Goal: Task Accomplishment & Management: Use online tool/utility

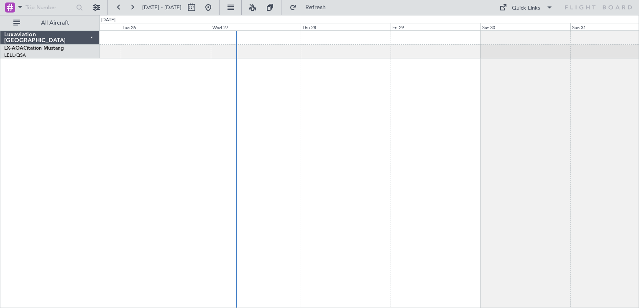
click at [280, 192] on div at bounding box center [368, 170] width 539 height 278
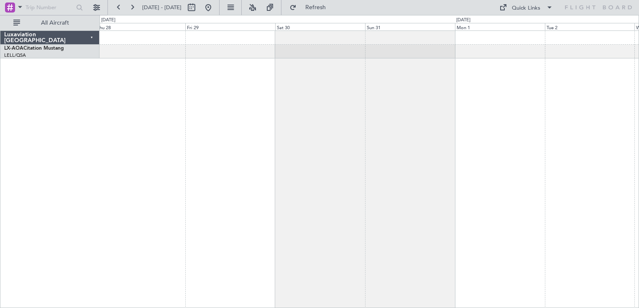
click at [292, 205] on div at bounding box center [368, 170] width 539 height 278
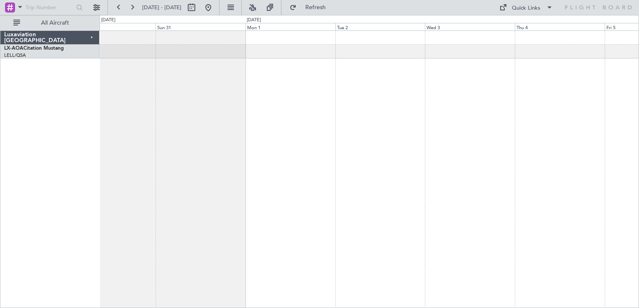
click at [407, 158] on div at bounding box center [368, 170] width 539 height 278
click at [377, 194] on div at bounding box center [368, 170] width 539 height 278
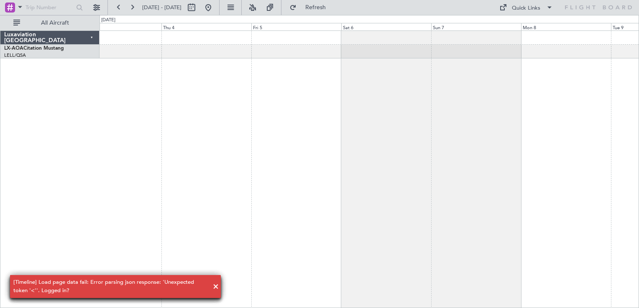
click at [359, 219] on div at bounding box center [368, 170] width 539 height 278
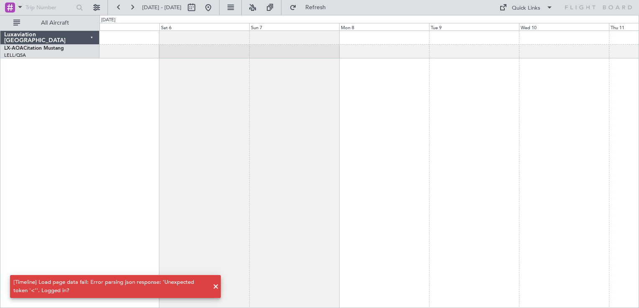
click at [331, 227] on div at bounding box center [368, 170] width 539 height 278
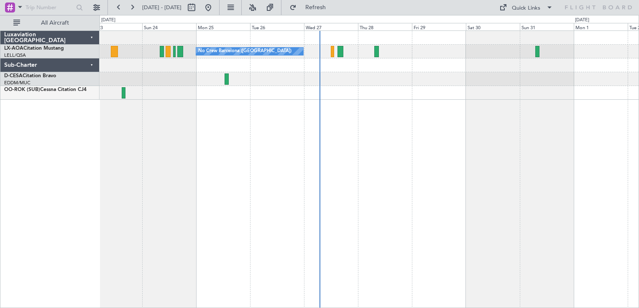
click at [405, 104] on div "No Crew Barcelona ([GEOGRAPHIC_DATA]) No Crew Sabadell" at bounding box center [368, 170] width 539 height 278
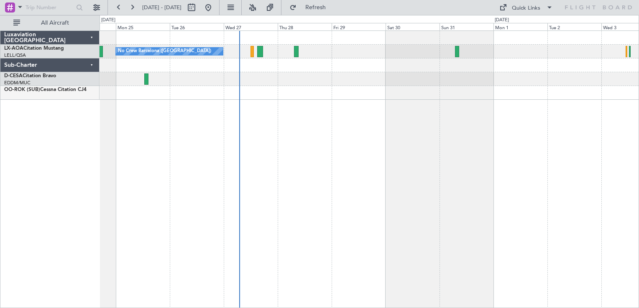
click at [358, 105] on div "No Crew Barcelona ([GEOGRAPHIC_DATA])" at bounding box center [368, 170] width 539 height 278
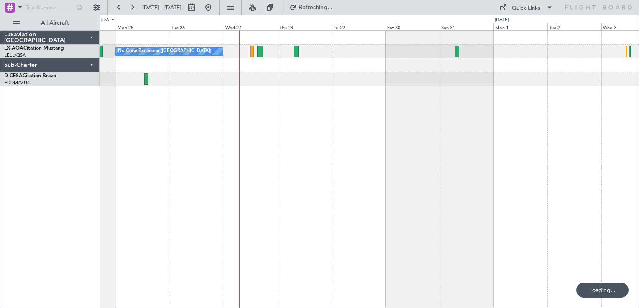
click at [487, 62] on div "No Crew Barcelona ([GEOGRAPHIC_DATA])" at bounding box center [368, 58] width 539 height 55
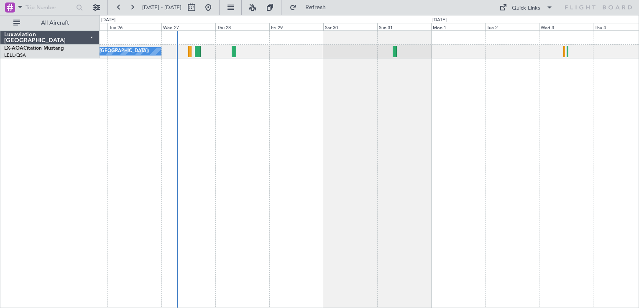
click at [455, 95] on div "No Crew Barcelona ([GEOGRAPHIC_DATA])" at bounding box center [368, 170] width 539 height 278
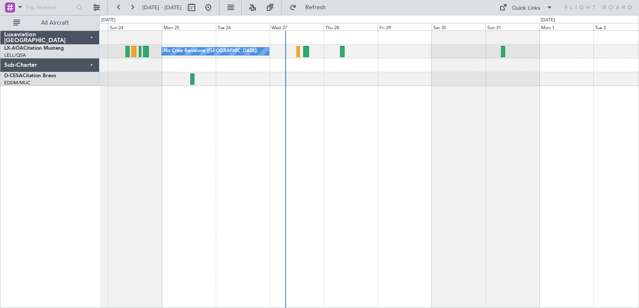
click at [433, 190] on div "No Crew Barcelona ([GEOGRAPHIC_DATA]) No Crew Sabadell" at bounding box center [368, 170] width 539 height 278
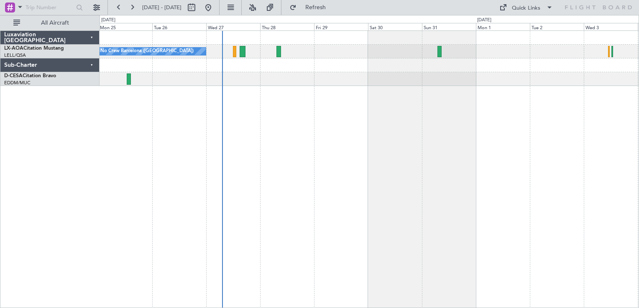
click at [280, 101] on div "No Crew Barcelona ([GEOGRAPHIC_DATA])" at bounding box center [368, 170] width 539 height 278
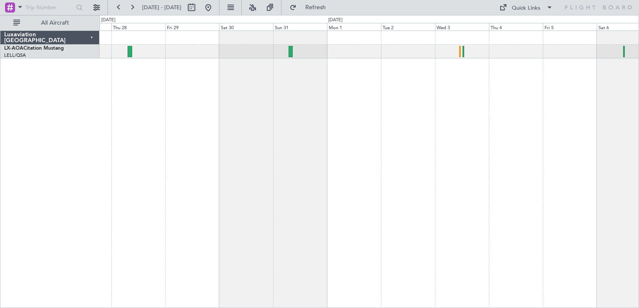
click at [362, 135] on div "No Crew Barcelona ([GEOGRAPHIC_DATA])" at bounding box center [368, 170] width 539 height 278
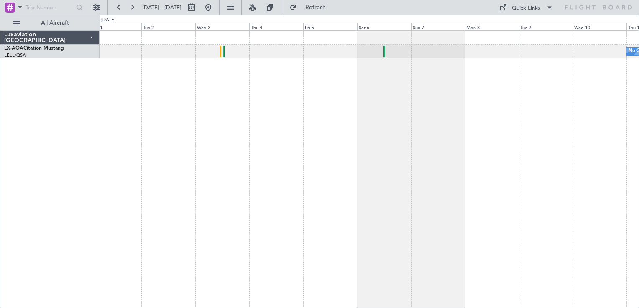
click at [262, 122] on div "No Crew Sabadell" at bounding box center [368, 170] width 539 height 278
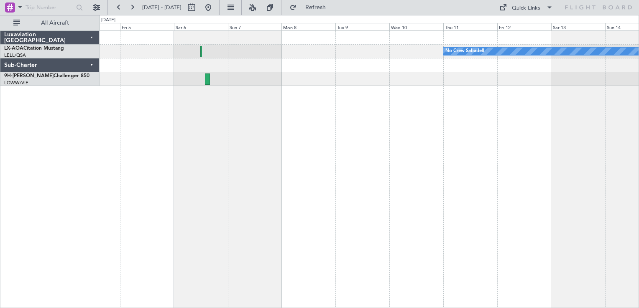
click at [398, 116] on div "No Crew Sabadell" at bounding box center [368, 170] width 539 height 278
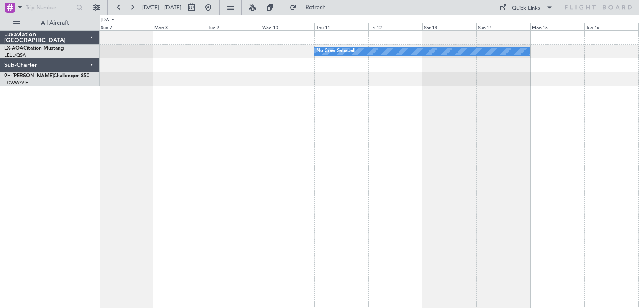
click at [396, 179] on div "No Crew Sabadell" at bounding box center [368, 170] width 539 height 278
